Goal: Navigation & Orientation: Find specific page/section

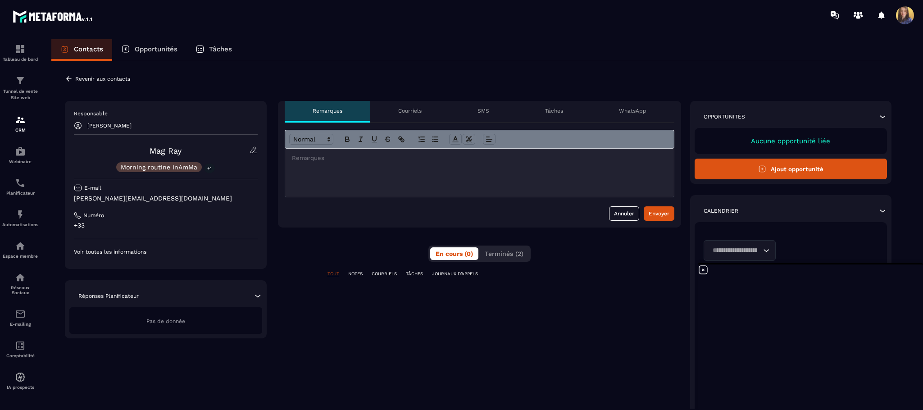
scroll to position [567, 0]
click at [251, 148] on icon at bounding box center [254, 150] width 8 height 8
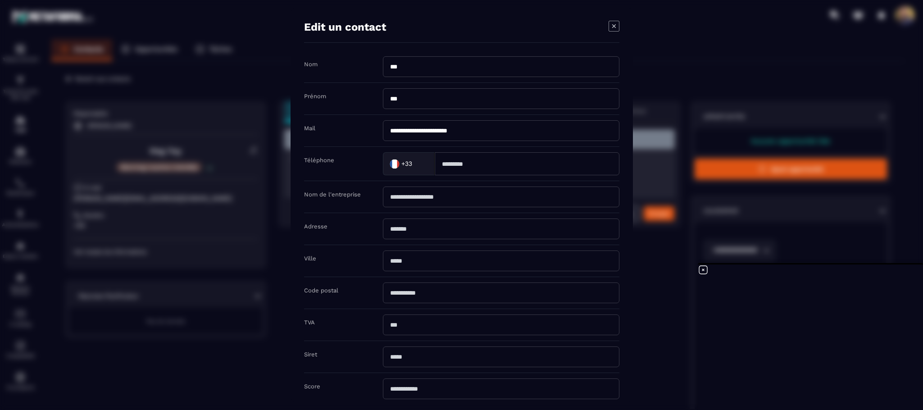
click at [617, 22] on icon "Modal window" at bounding box center [614, 26] width 11 height 11
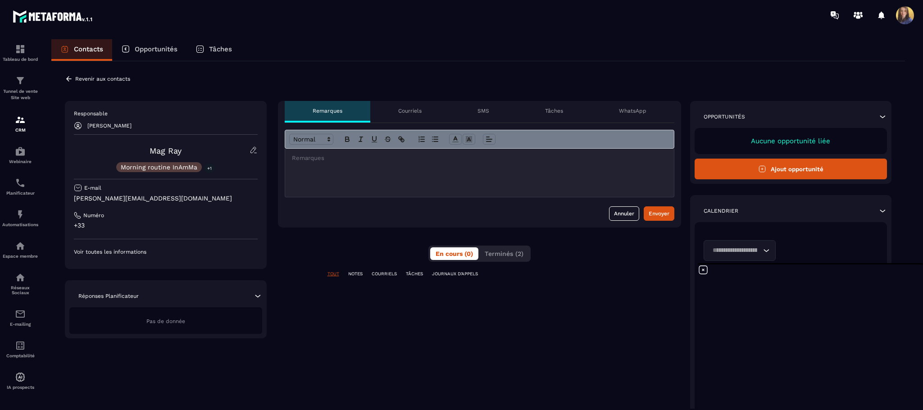
click at [355, 274] on p "NOTES" at bounding box center [355, 274] width 14 height 6
click at [385, 273] on p "COURRIELS" at bounding box center [384, 274] width 25 height 6
click at [402, 111] on p "Courriels" at bounding box center [409, 110] width 23 height 7
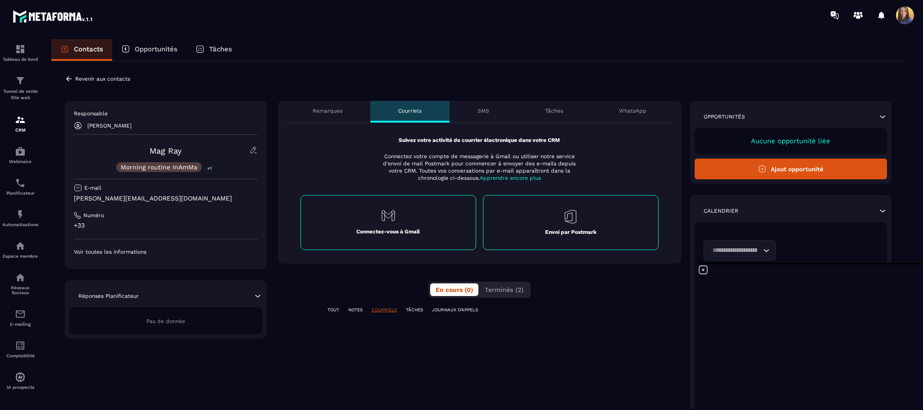
click at [476, 114] on div "SMS" at bounding box center [484, 112] width 68 height 22
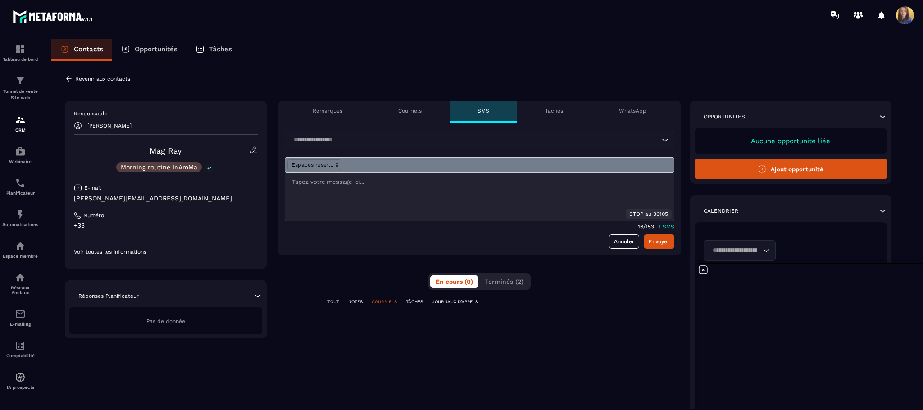
click at [253, 147] on icon at bounding box center [253, 150] width 5 height 6
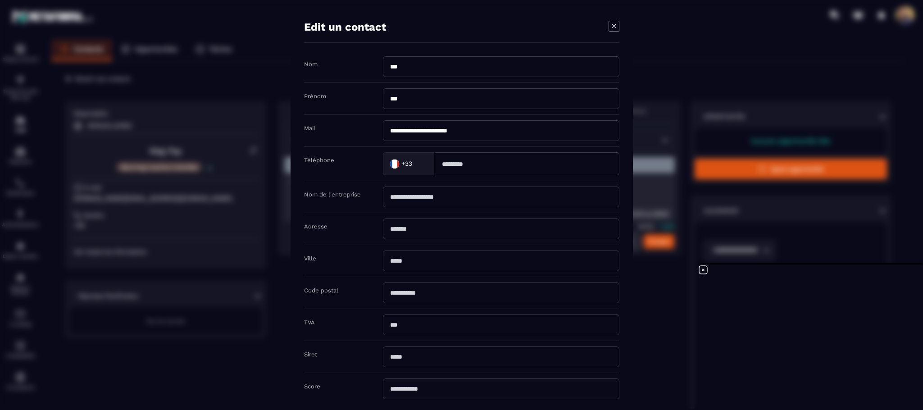
click at [619, 23] on icon "Modal window" at bounding box center [614, 26] width 11 height 11
